Goal: Task Accomplishment & Management: Use online tool/utility

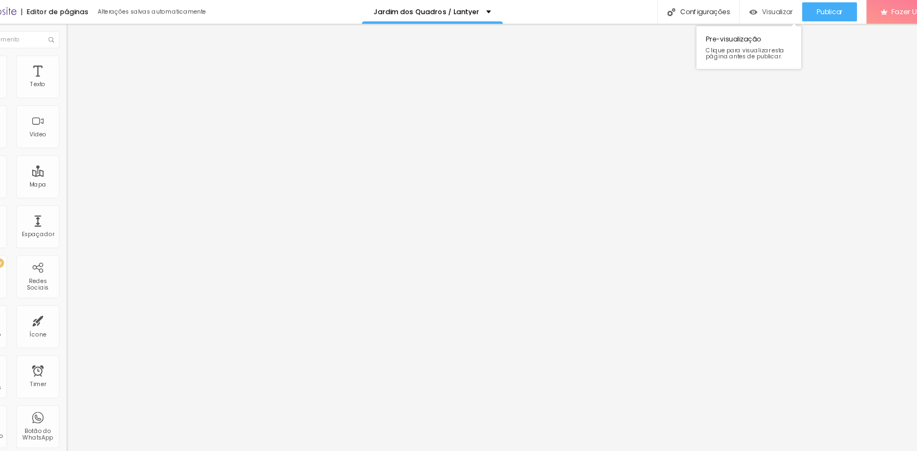
scroll to position [654, 0]
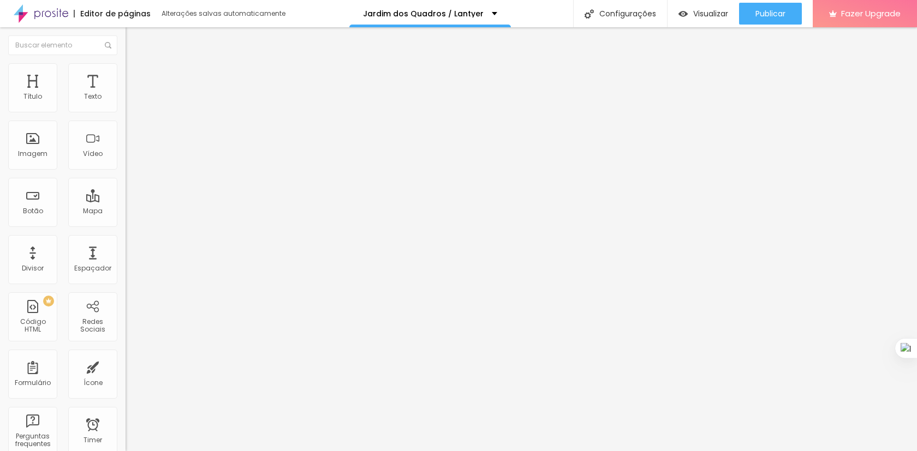
click at [126, 94] on span "Trocar imagem" at bounding box center [155, 89] width 59 height 9
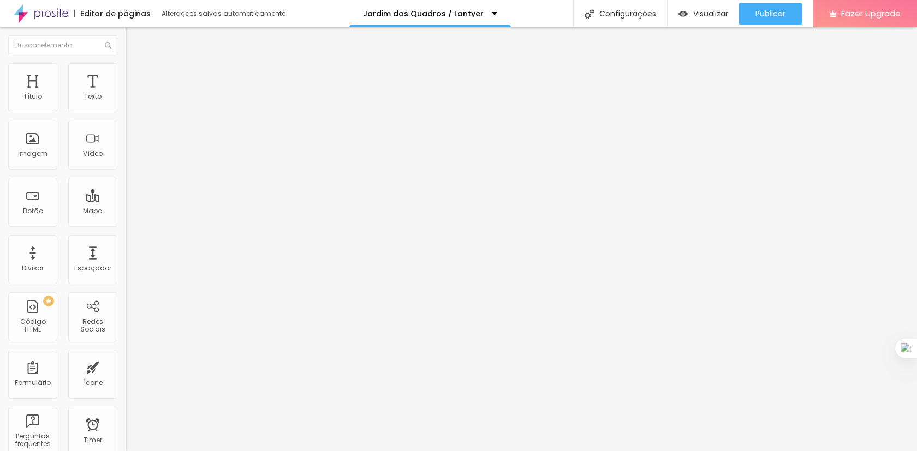
click at [126, 94] on span "Trocar imagem" at bounding box center [155, 89] width 59 height 9
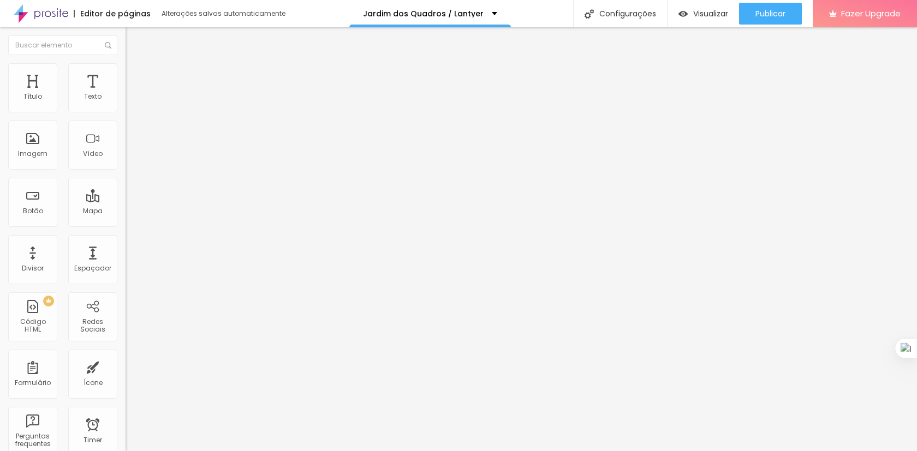
click at [135, 75] on span "Estilo" at bounding box center [143, 70] width 17 height 9
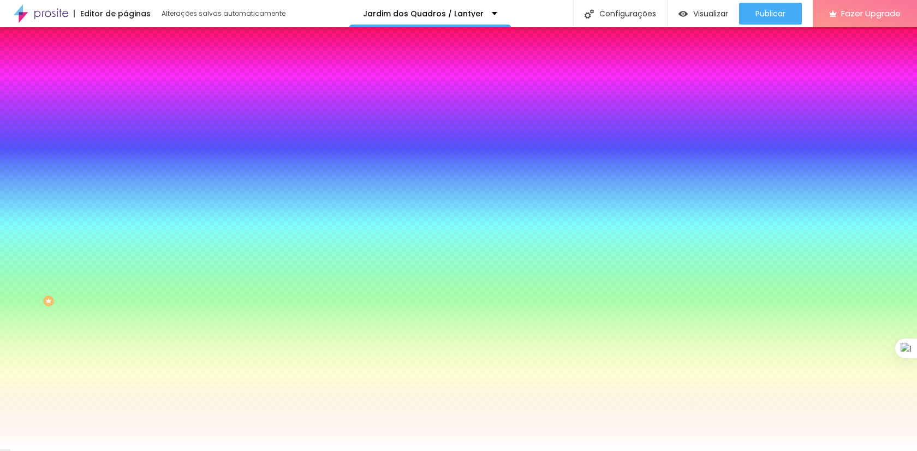
click at [126, 100] on span "Adicionar imagem" at bounding box center [161, 95] width 70 height 9
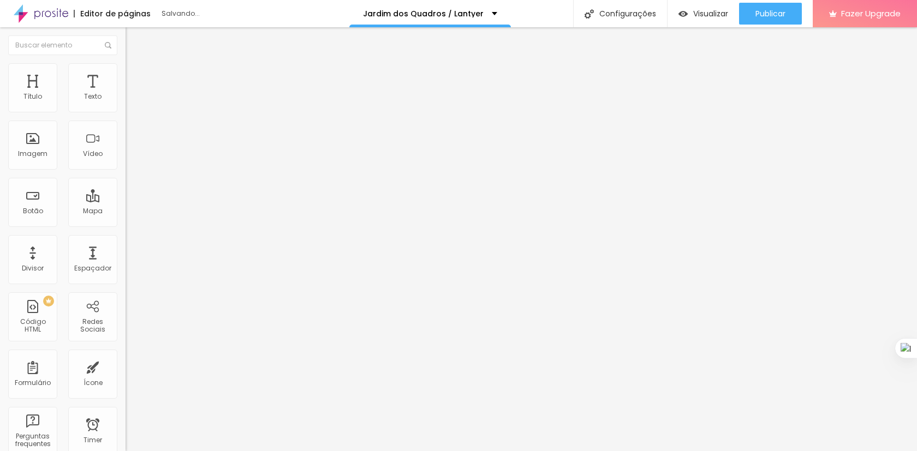
click at [126, 94] on span "Trocar imagem" at bounding box center [155, 89] width 59 height 9
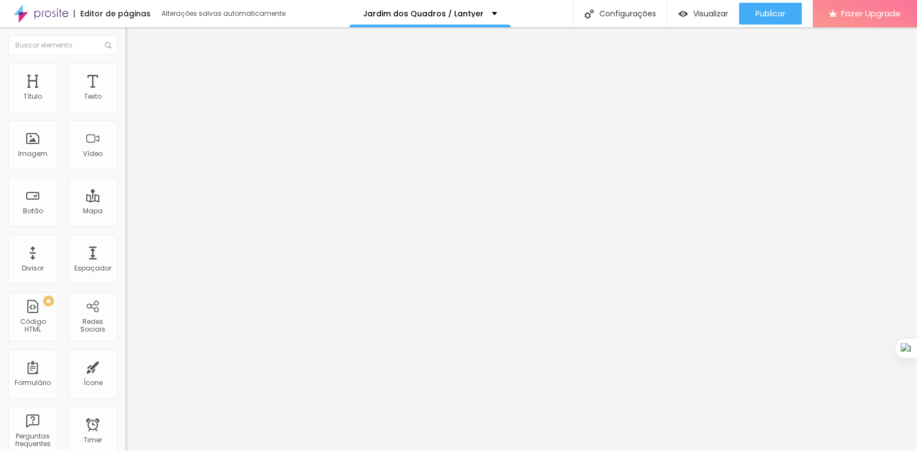
click at [126, 94] on span "Adicionar imagem" at bounding box center [161, 89] width 70 height 9
click at [126, 171] on span "Original" at bounding box center [139, 166] width 26 height 9
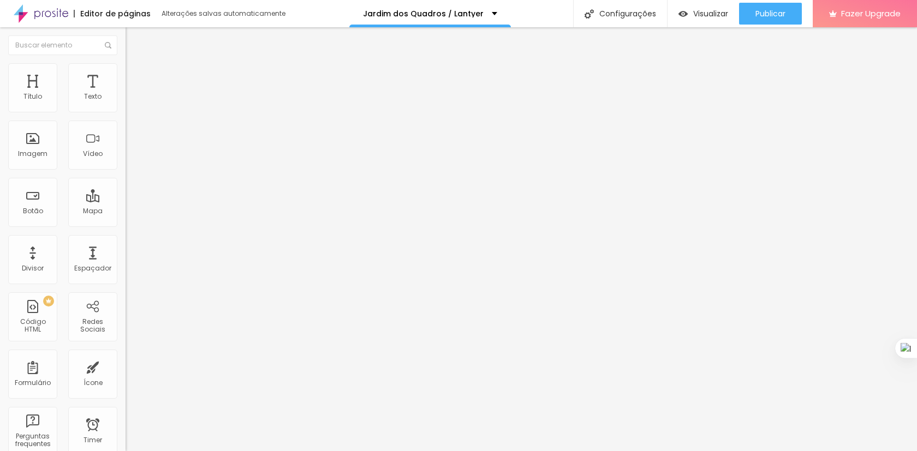
click at [126, 177] on span "Cinema" at bounding box center [139, 172] width 27 height 9
click at [126, 201] on span "Original" at bounding box center [139, 196] width 26 height 9
click at [134, 37] on img "button" at bounding box center [138, 39] width 9 height 9
click at [130, 102] on icon "button" at bounding box center [133, 98] width 7 height 7
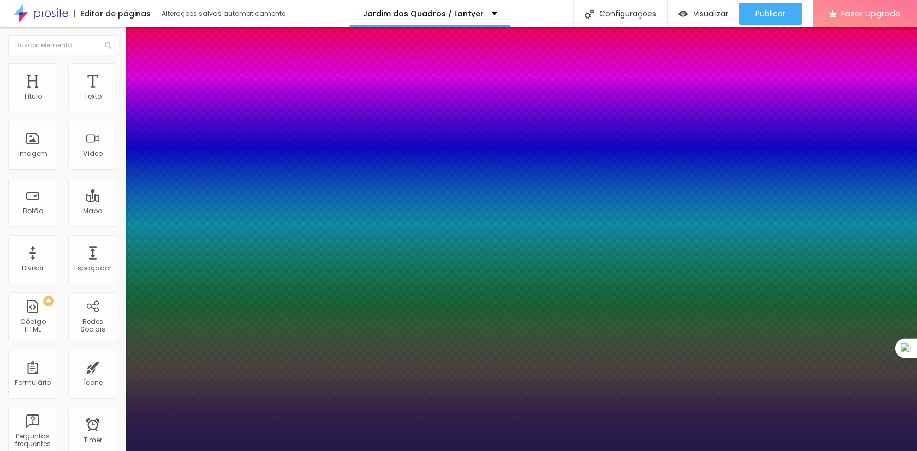
type input "1"
type input "29"
type input "1"
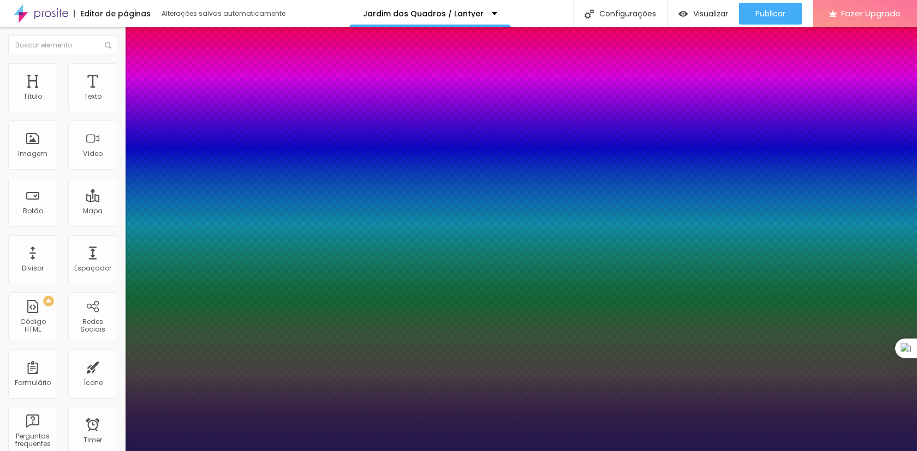
type input "30"
type input "1"
type input "32"
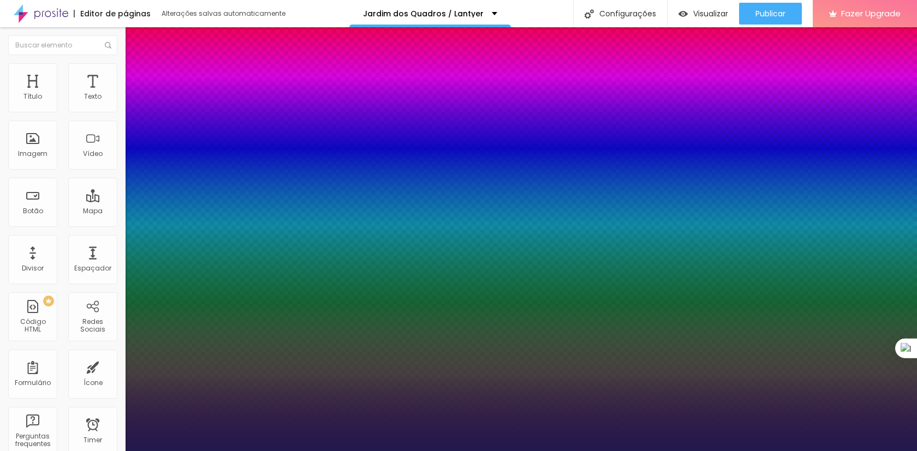
type input "1"
type input "39"
type input "1"
type input "40"
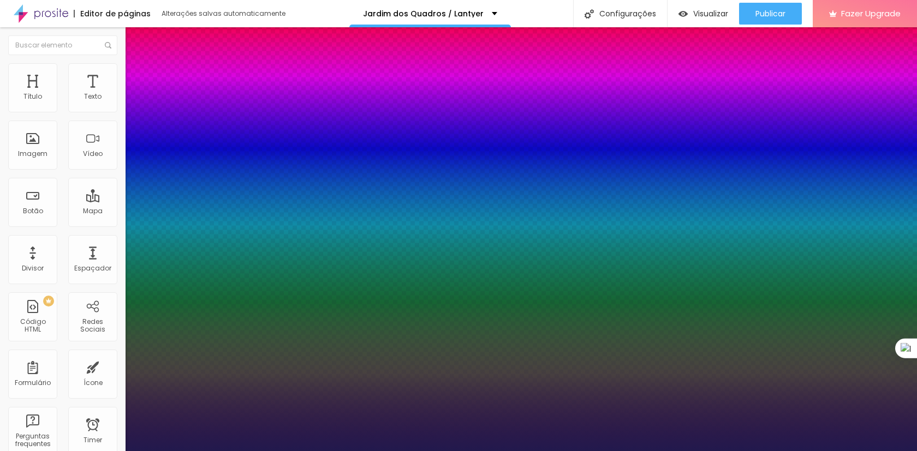
type input "40"
type input "1"
type input "41"
type input "1"
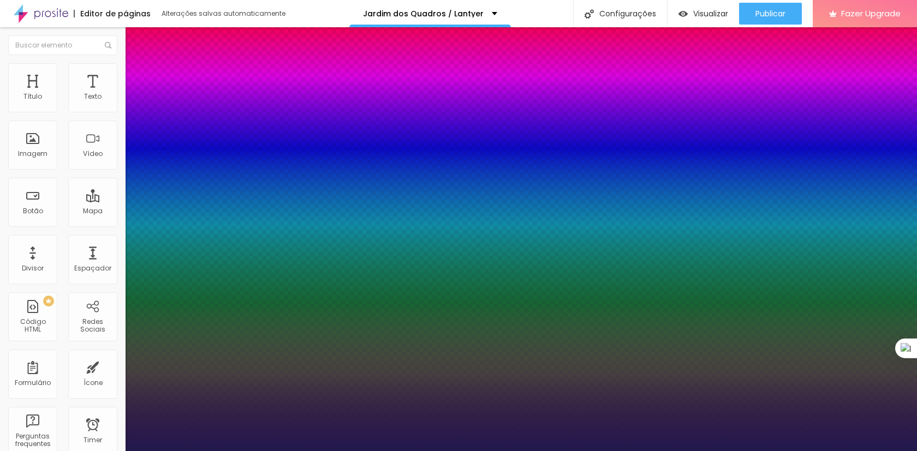
drag, startPoint x: 149, startPoint y: 184, endPoint x: 168, endPoint y: 183, distance: 19.1
type input "41"
click at [300, 451] on div at bounding box center [458, 451] width 917 height 0
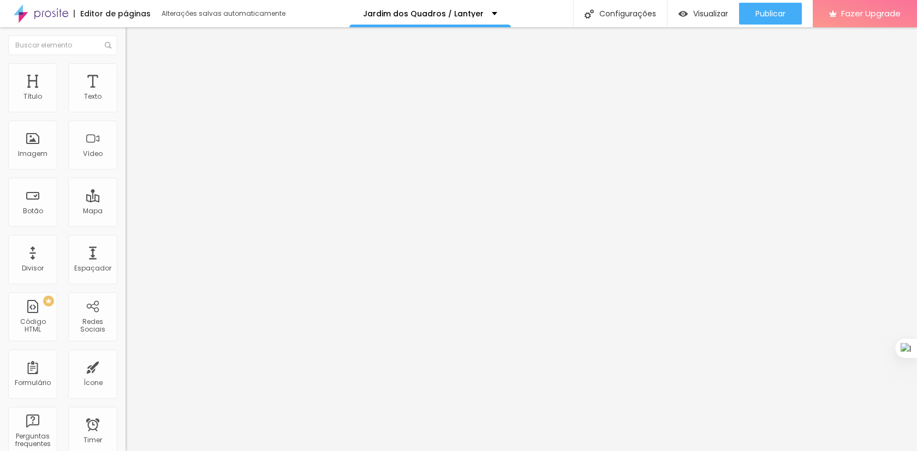
click at [130, 102] on icon "button" at bounding box center [133, 98] width 7 height 7
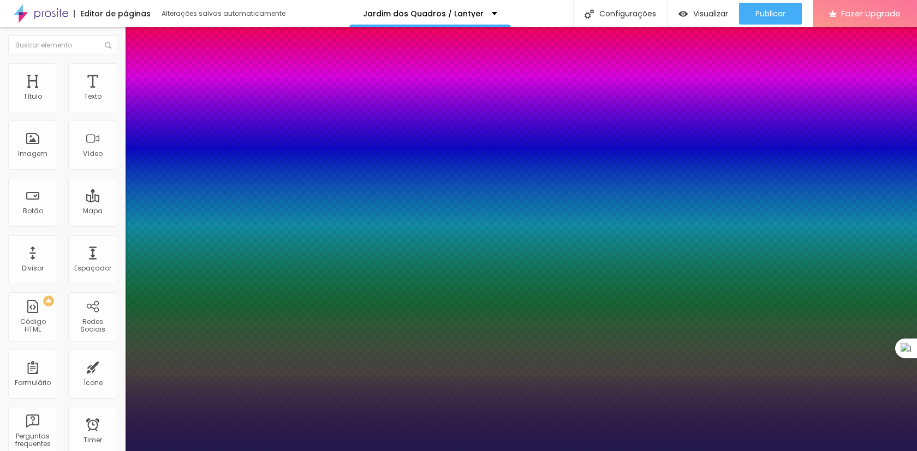
type input "1"
type input "33"
type input "1"
type input "32"
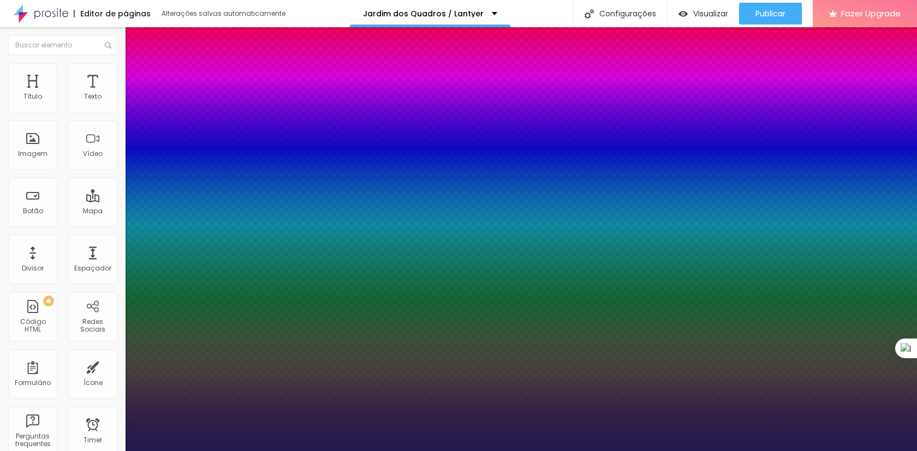
type input "32"
type input "1"
type input "31"
type input "1"
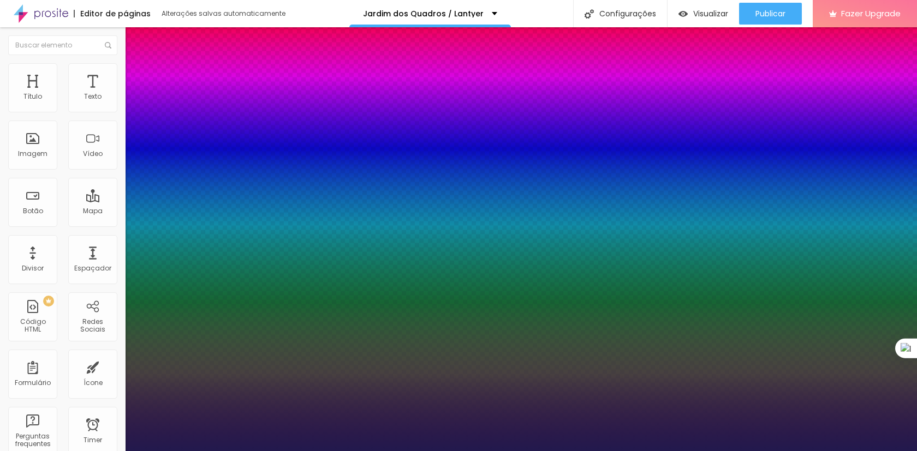
type input "29"
type input "1"
type input "23"
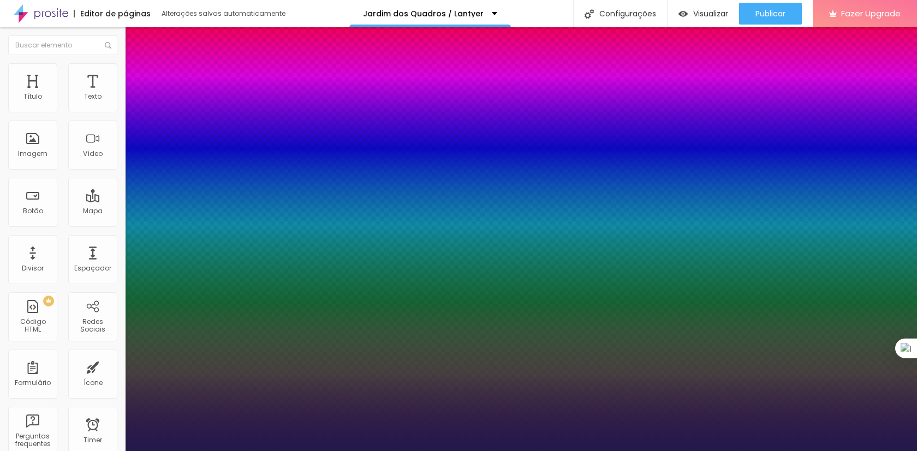
type input "1"
type input "21"
type input "1"
type input "20"
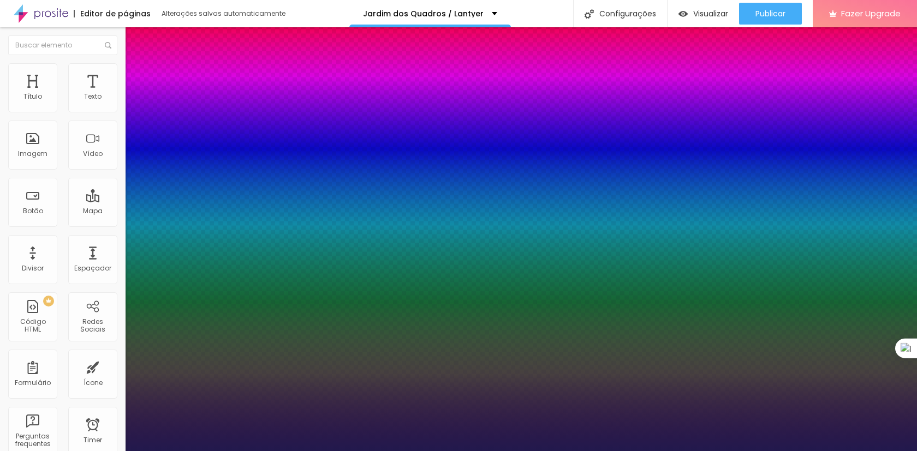
type input "20"
type input "1"
type input "21"
type input "1"
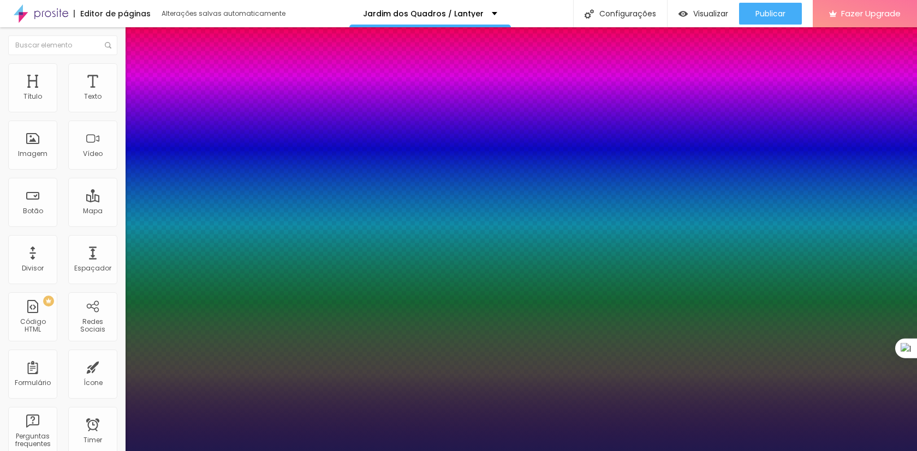
type input "22"
type input "1"
type input "23"
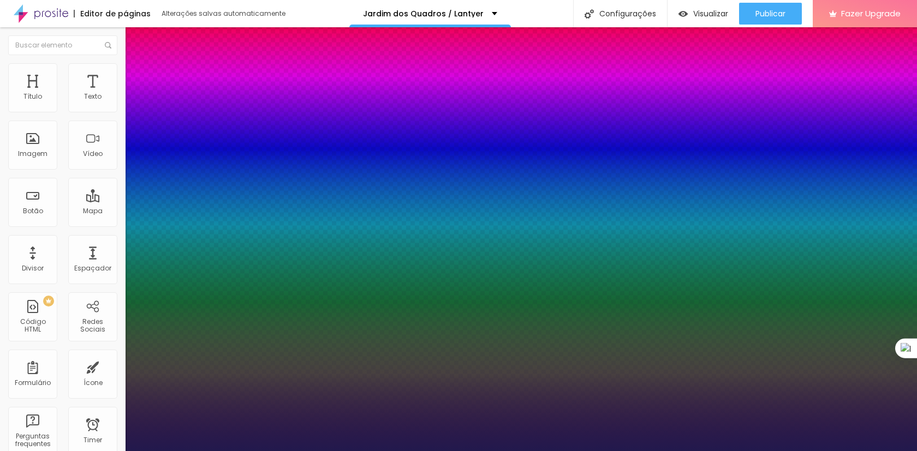
type input "1"
type input "24"
type input "1"
drag, startPoint x: 162, startPoint y: 187, endPoint x: 154, endPoint y: 186, distance: 7.2
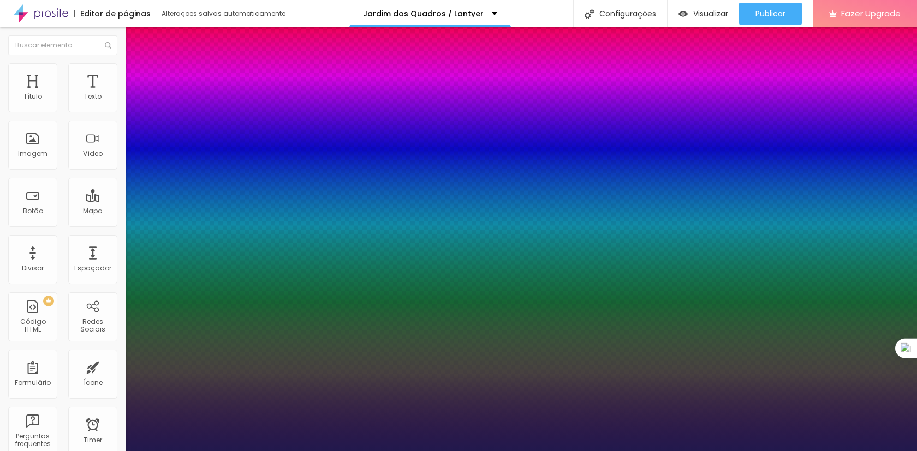
type input "24"
type input "1"
click at [321, 451] on div at bounding box center [458, 451] width 917 height 0
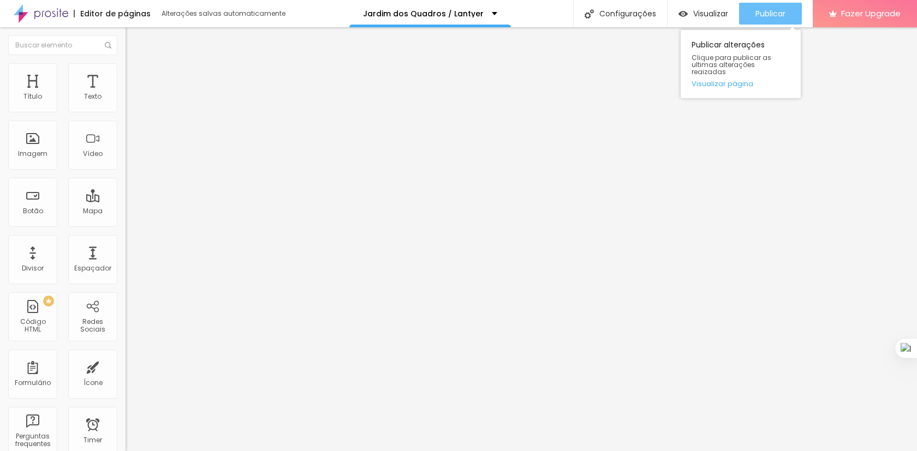
click at [756, 17] on span "Publicar" at bounding box center [770, 13] width 30 height 9
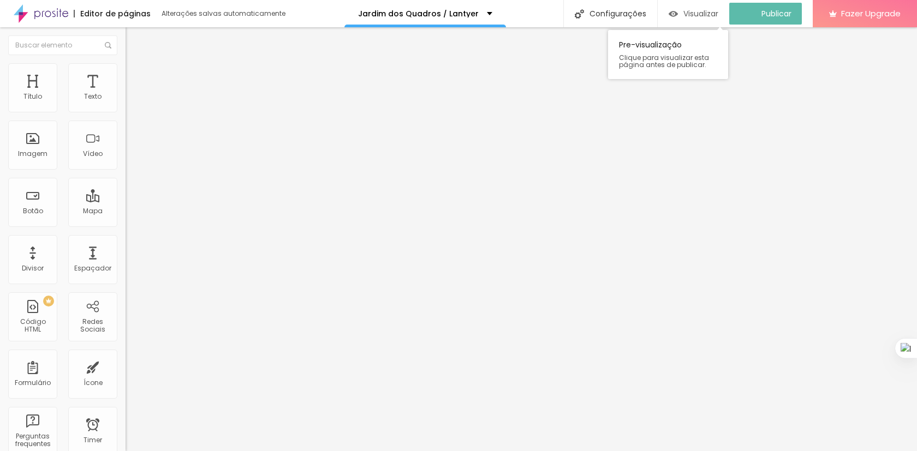
click at [694, 13] on span "Visualizar" at bounding box center [700, 13] width 35 height 9
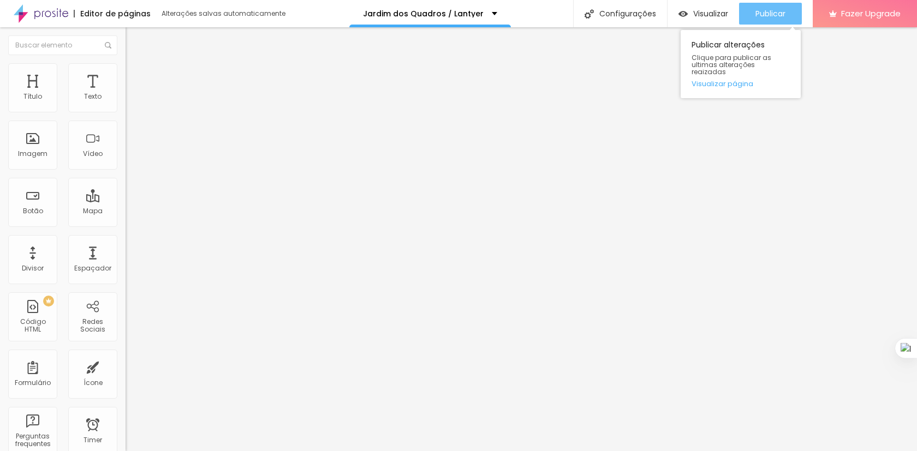
click at [771, 21] on div "Publicar" at bounding box center [770, 14] width 30 height 22
click at [134, 37] on div "Editar Texto" at bounding box center [165, 39] width 62 height 9
click at [134, 43] on img "button" at bounding box center [138, 39] width 9 height 9
click at [126, 178] on div "Editar Texto Estilo Avançado Tipografia Voltar ao padrão Sombra DESATIVADO Volt…" at bounding box center [189, 239] width 126 height 424
click at [130, 102] on icon "button" at bounding box center [133, 98] width 7 height 7
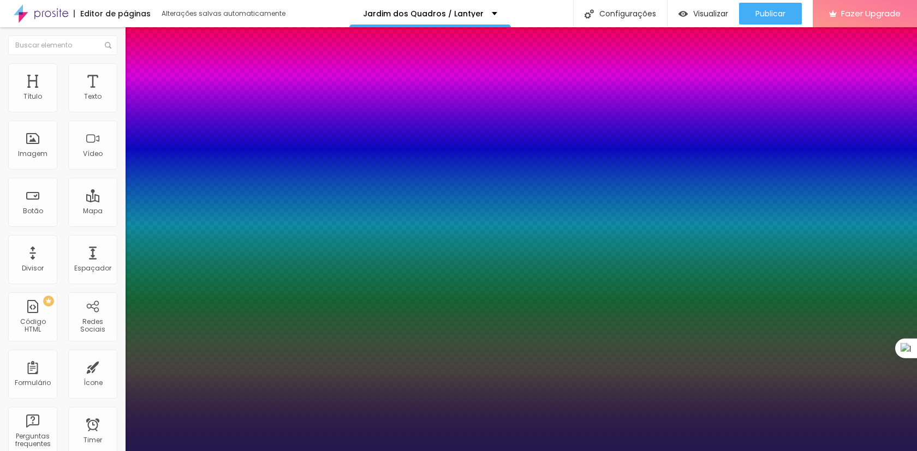
type input "1"
type input "12"
type input "1"
type input "15"
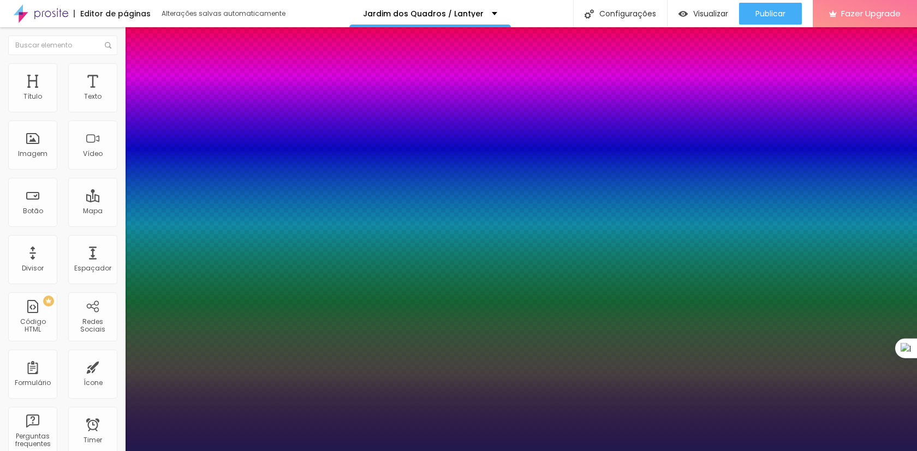
type input "15"
type input "1"
type input "20"
type input "1"
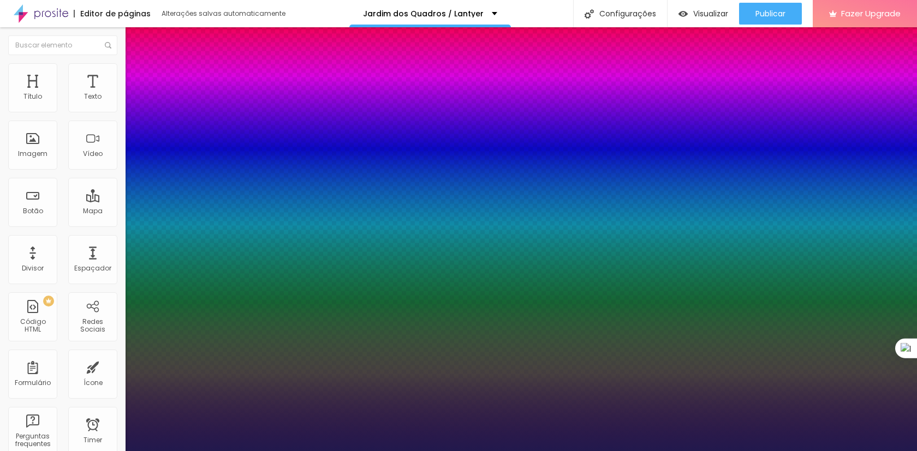
type input "22"
type input "1"
type input "23"
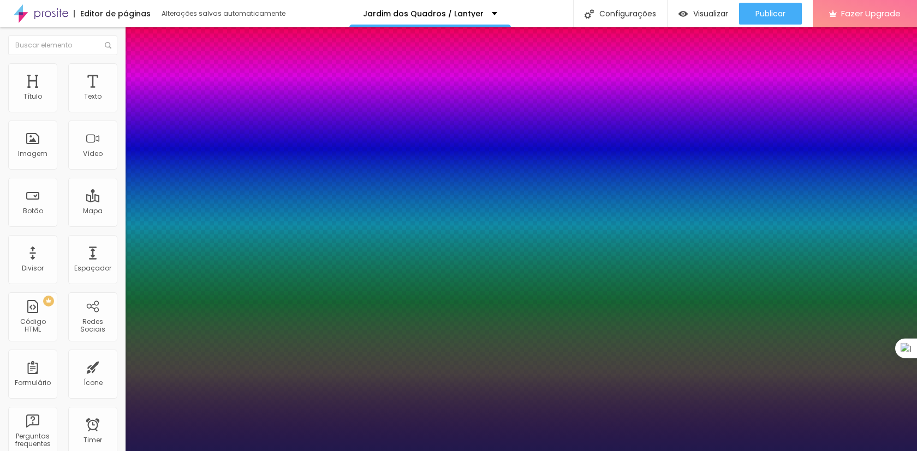
type input "1"
type input "24"
type input "1"
type input "25"
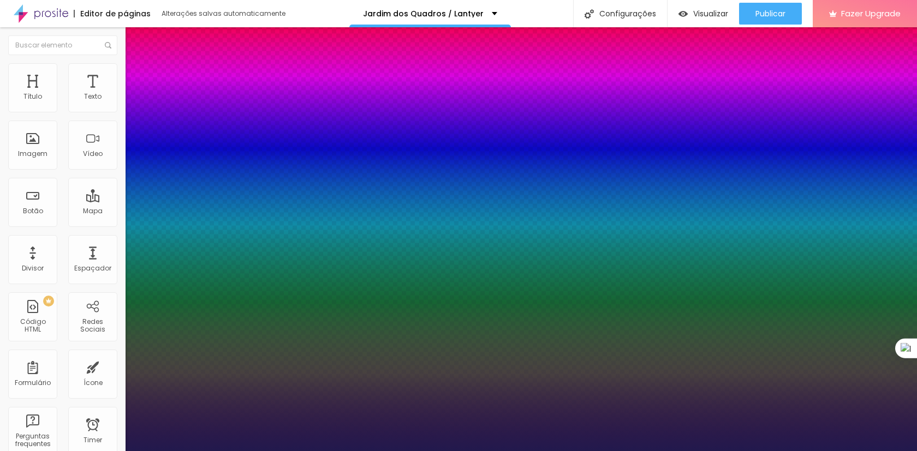
type input "25"
type input "1"
type input "26"
type input "1"
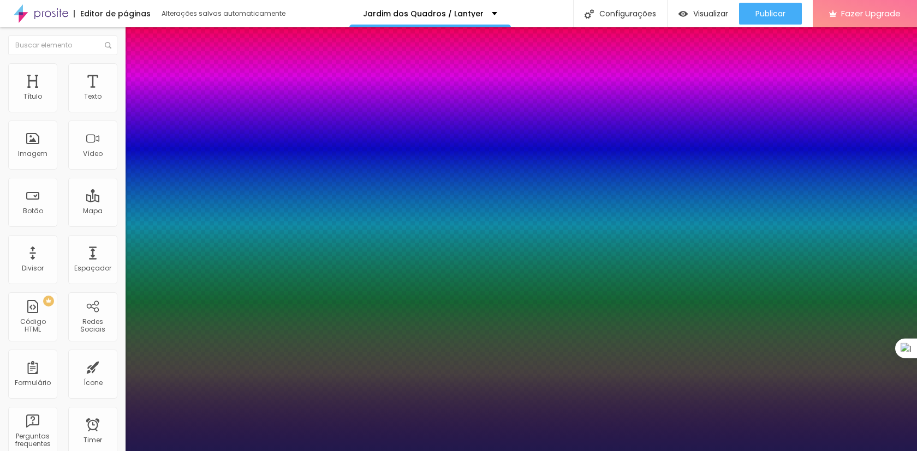
type input "26"
drag, startPoint x: 144, startPoint y: 186, endPoint x: 156, endPoint y: 186, distance: 11.5
type input "1"
click at [107, 451] on div at bounding box center [458, 451] width 917 height 0
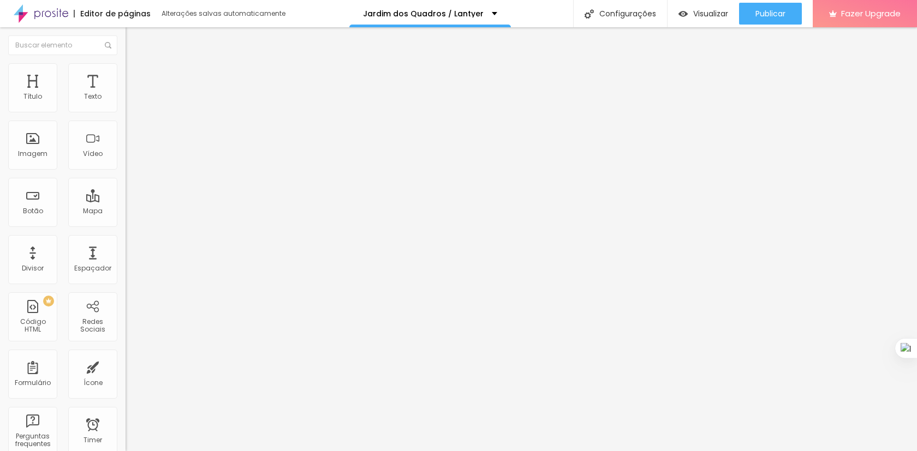
click at [130, 102] on icon "button" at bounding box center [133, 98] width 7 height 7
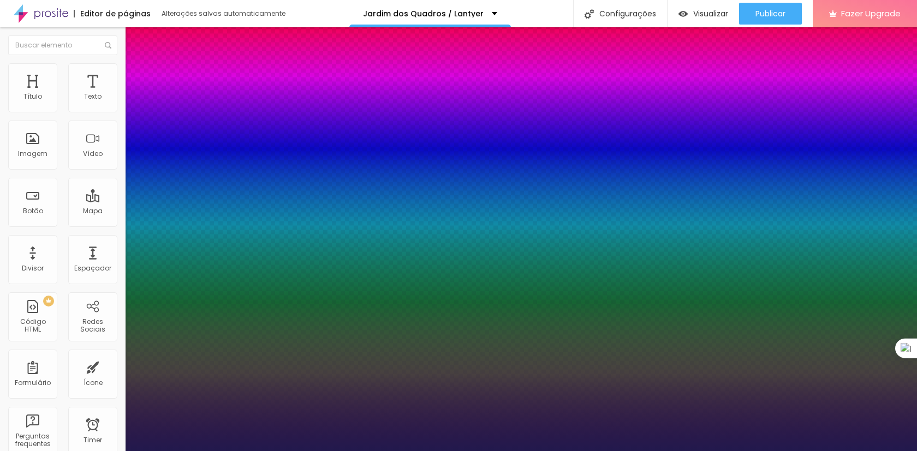
type input "1"
click at [356, 451] on div at bounding box center [458, 451] width 917 height 0
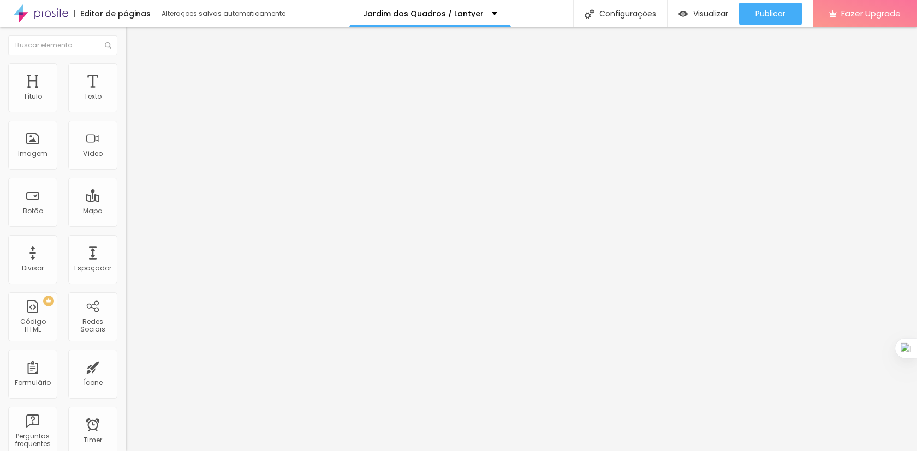
click at [131, 100] on icon "button" at bounding box center [133, 98] width 4 height 4
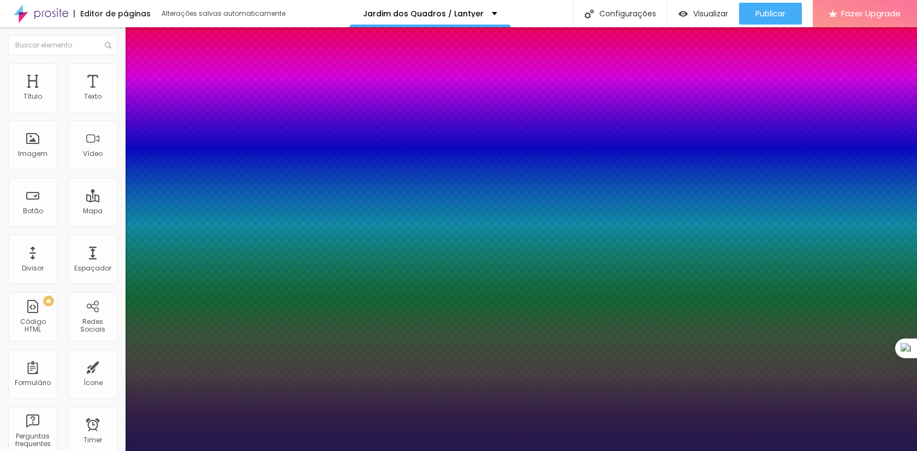
type input "1"
click at [349, 451] on div at bounding box center [458, 451] width 917 height 0
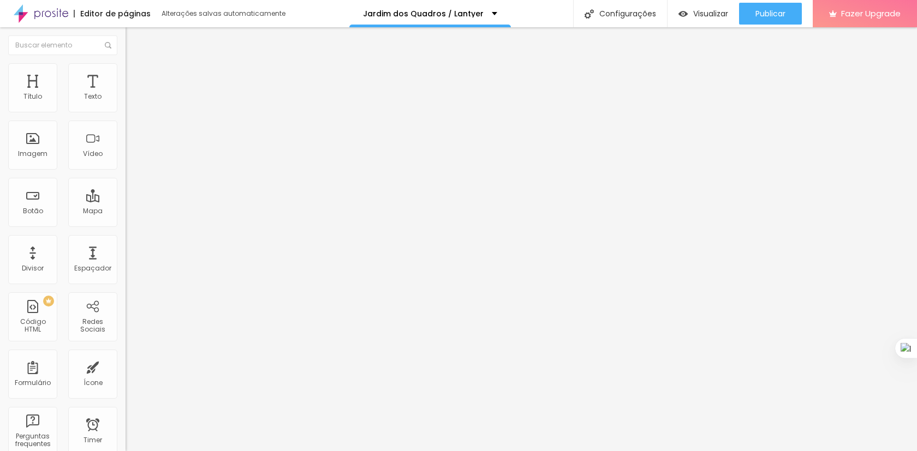
click at [135, 75] on span "Avançado" at bounding box center [153, 70] width 36 height 9
click at [126, 63] on li "Estilo" at bounding box center [189, 57] width 126 height 11
click at [126, 70] on li "Avançado" at bounding box center [189, 68] width 126 height 11
click at [134, 41] on img "button" at bounding box center [138, 39] width 9 height 9
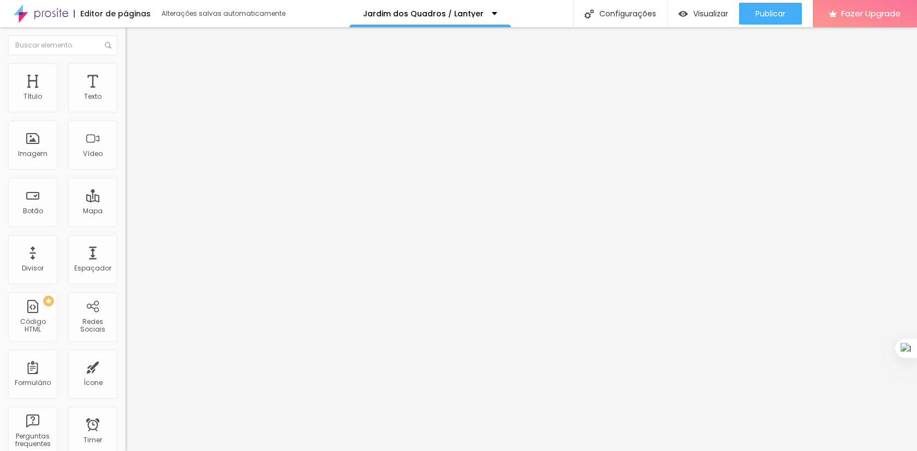
click at [126, 62] on img at bounding box center [131, 57] width 10 height 10
click at [126, 69] on li "Avançado" at bounding box center [189, 68] width 126 height 11
click at [765, 17] on span "Publicar" at bounding box center [770, 13] width 30 height 9
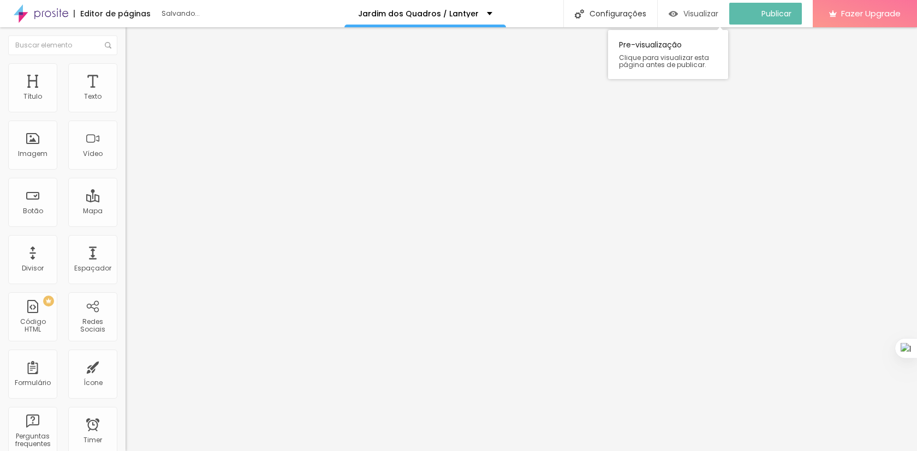
click at [704, 11] on span "Visualizar" at bounding box center [700, 13] width 35 height 9
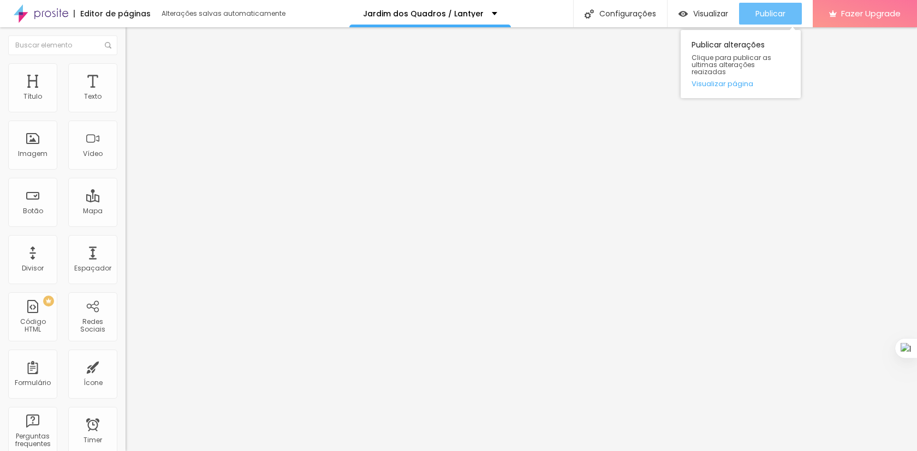
click at [783, 11] on span "Publicar" at bounding box center [770, 13] width 30 height 9
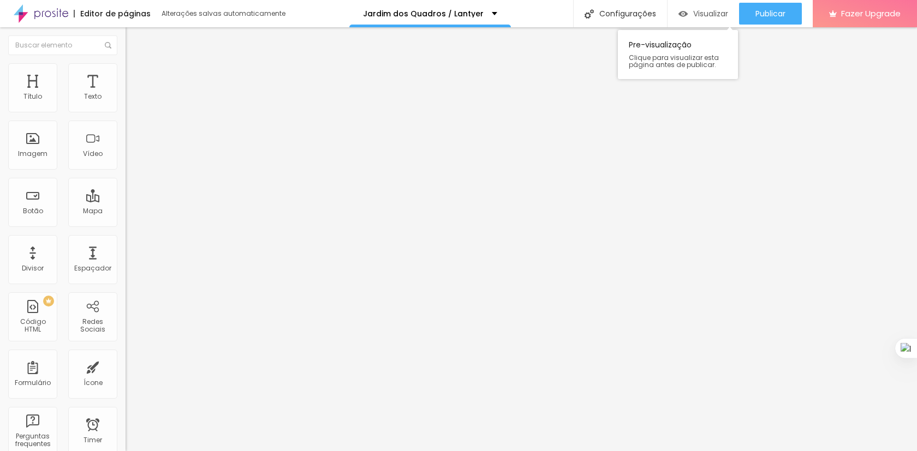
click at [719, 14] on span "Visualizar" at bounding box center [710, 13] width 35 height 9
